Goal: Find specific page/section: Find specific page/section

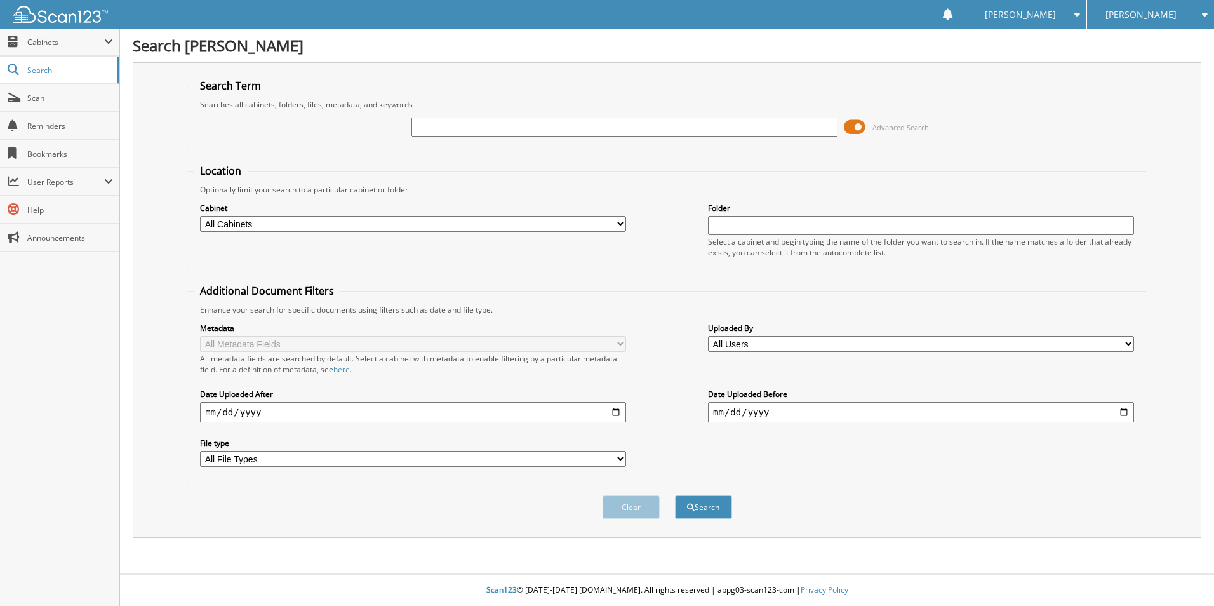
click at [454, 129] on input "text" at bounding box center [625, 126] width 426 height 19
type input "200104827"
click at [675, 495] on button "Search" at bounding box center [703, 506] width 57 height 23
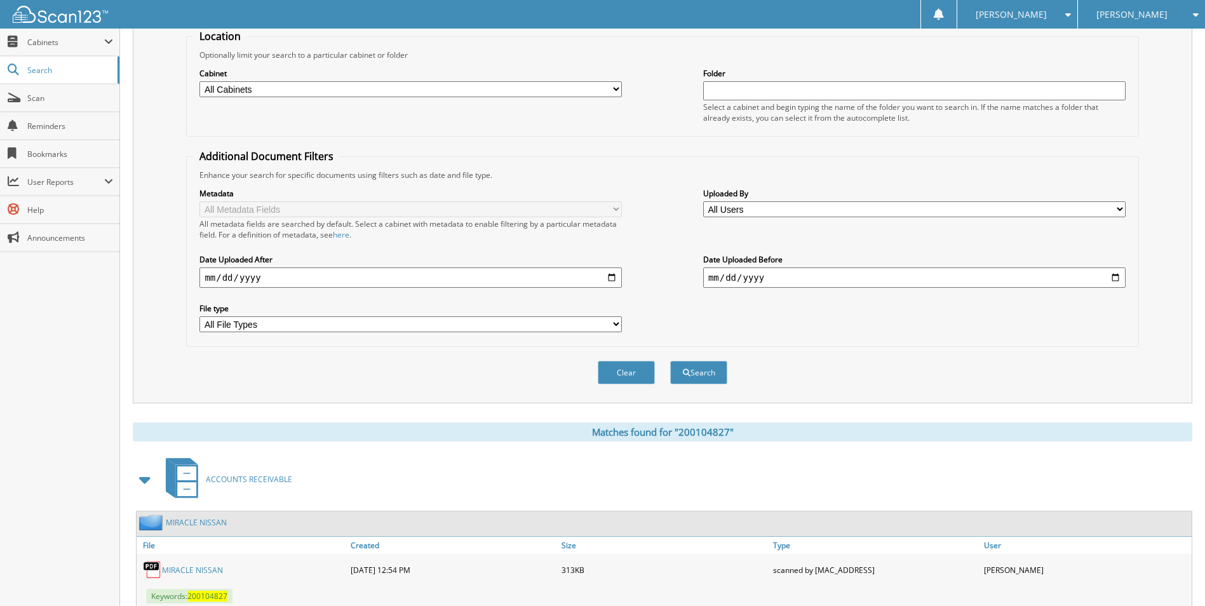
scroll to position [175, 0]
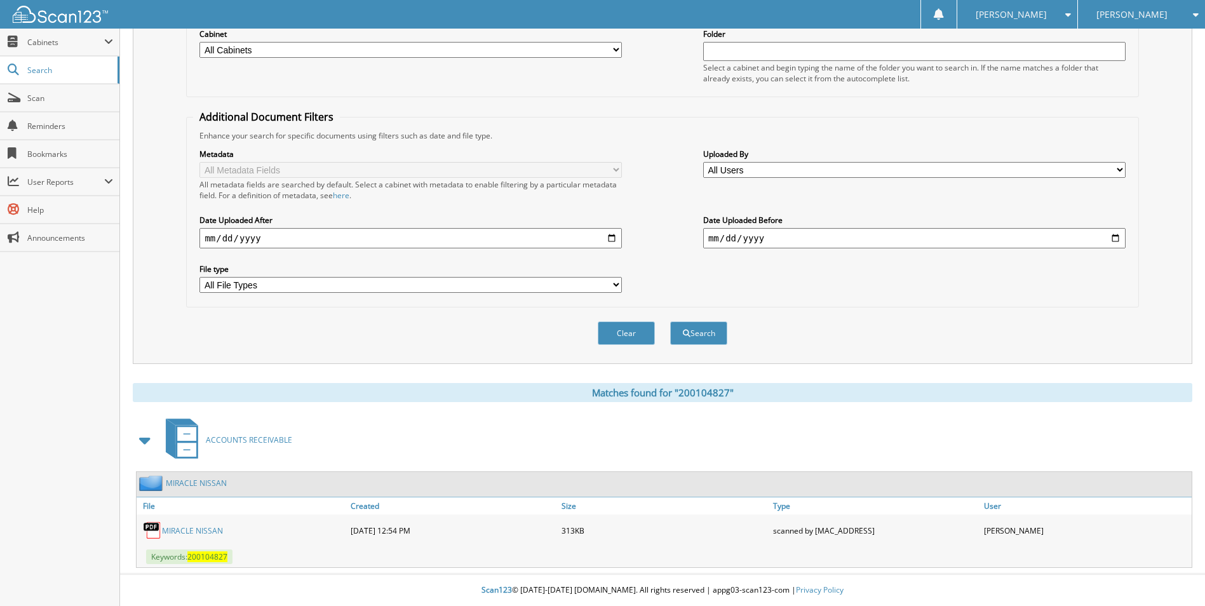
click at [186, 533] on link "MIRACLE NISSAN" at bounding box center [192, 530] width 61 height 11
